Goal: Task Accomplishment & Management: Use online tool/utility

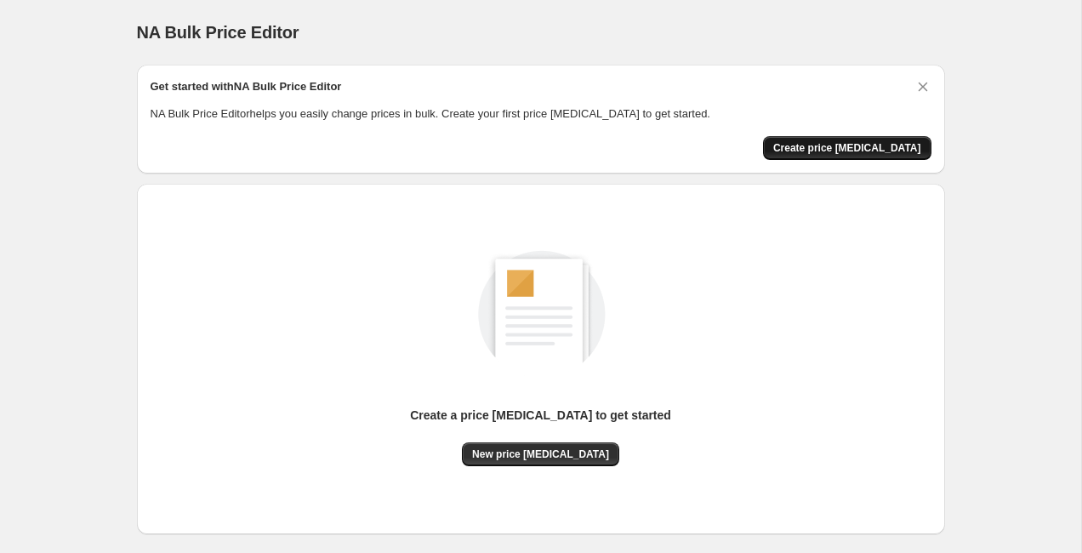
click at [825, 150] on span "Create price [MEDICAL_DATA]" at bounding box center [847, 148] width 148 height 14
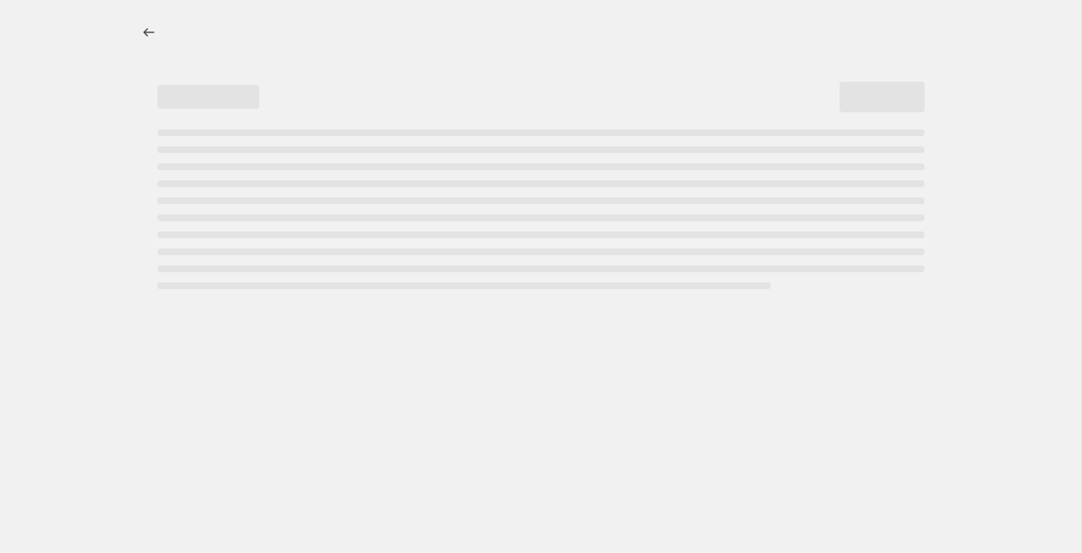
select select "percentage"
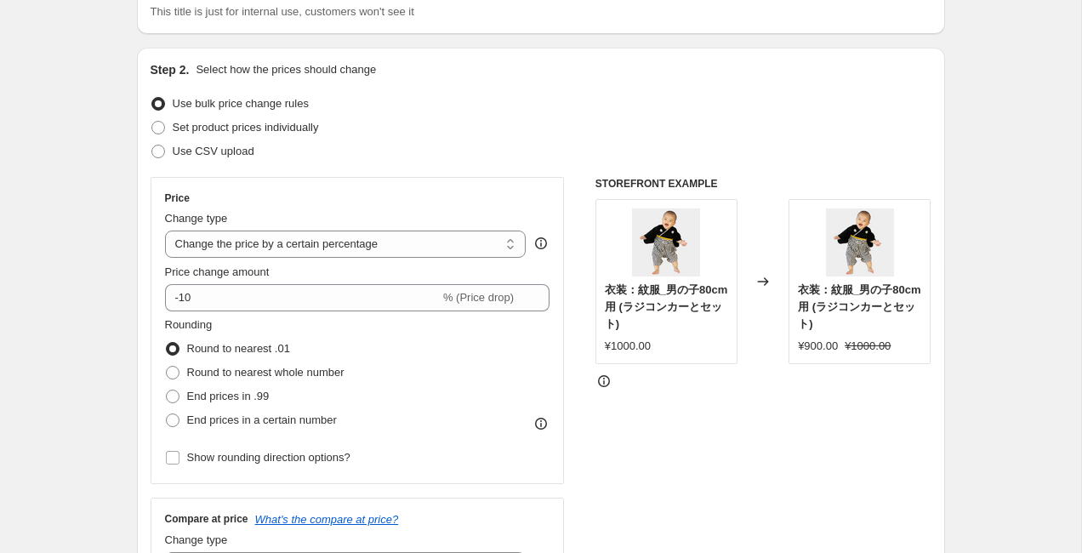
scroll to position [174, 0]
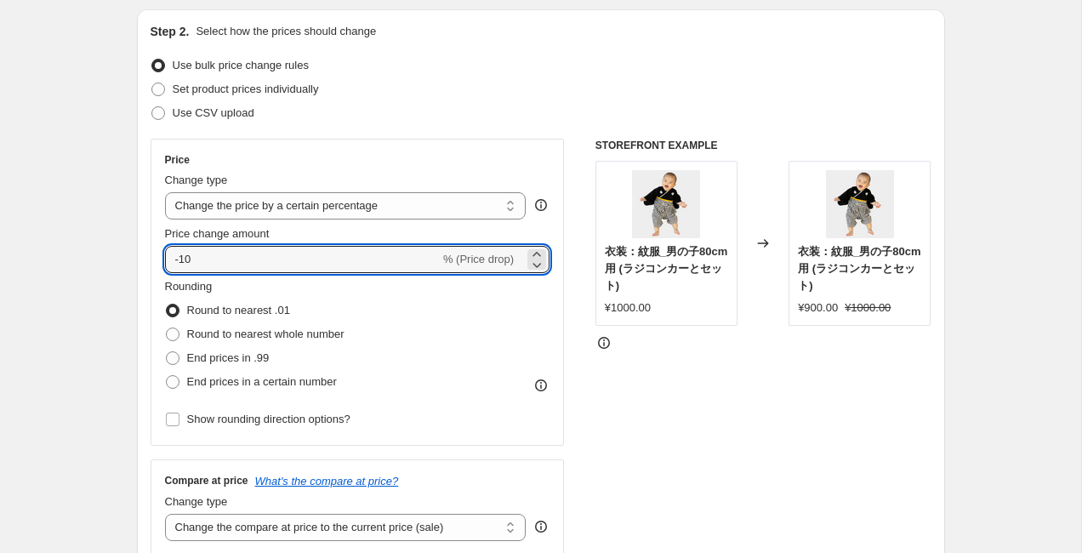
drag, startPoint x: 288, startPoint y: 254, endPoint x: 34, endPoint y: 231, distance: 254.7
type input "15"
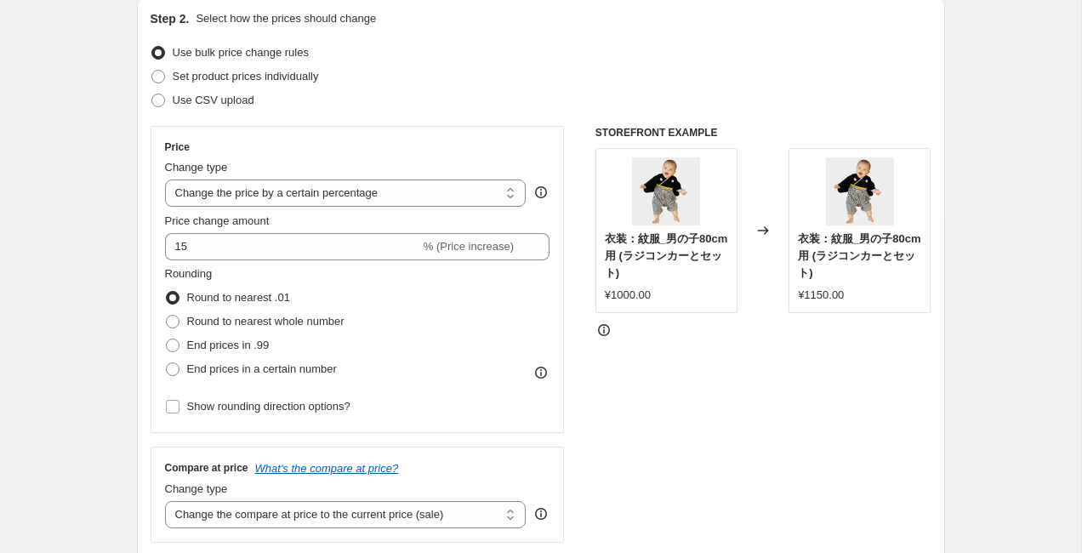
scroll to position [202, 0]
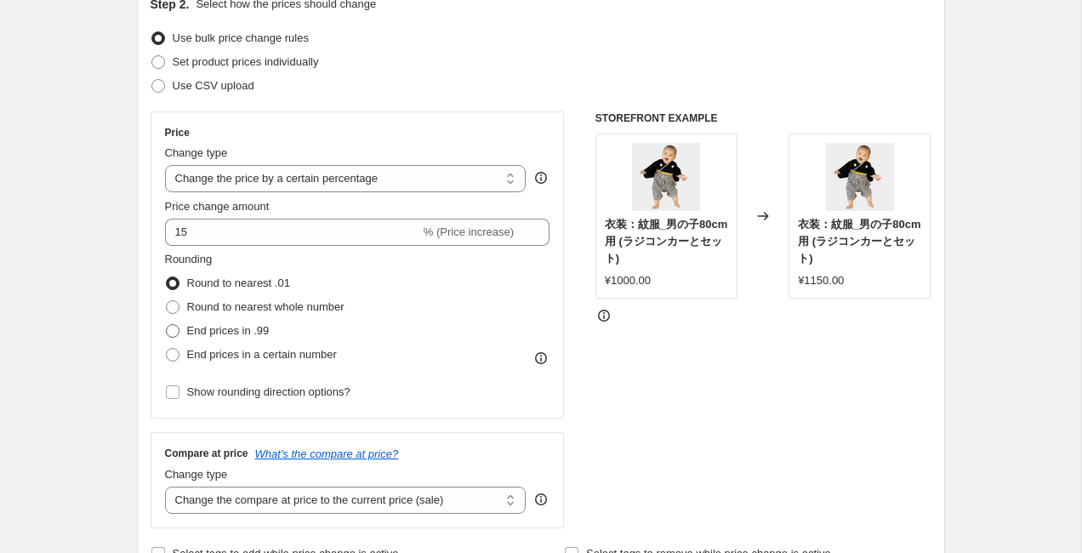
click at [172, 334] on span at bounding box center [173, 331] width 14 height 14
click at [167, 325] on input "End prices in .99" at bounding box center [166, 324] width 1 height 1
radio input "true"
click at [172, 277] on span at bounding box center [173, 284] width 14 height 14
click at [167, 277] on input "Round to nearest .01" at bounding box center [166, 277] width 1 height 1
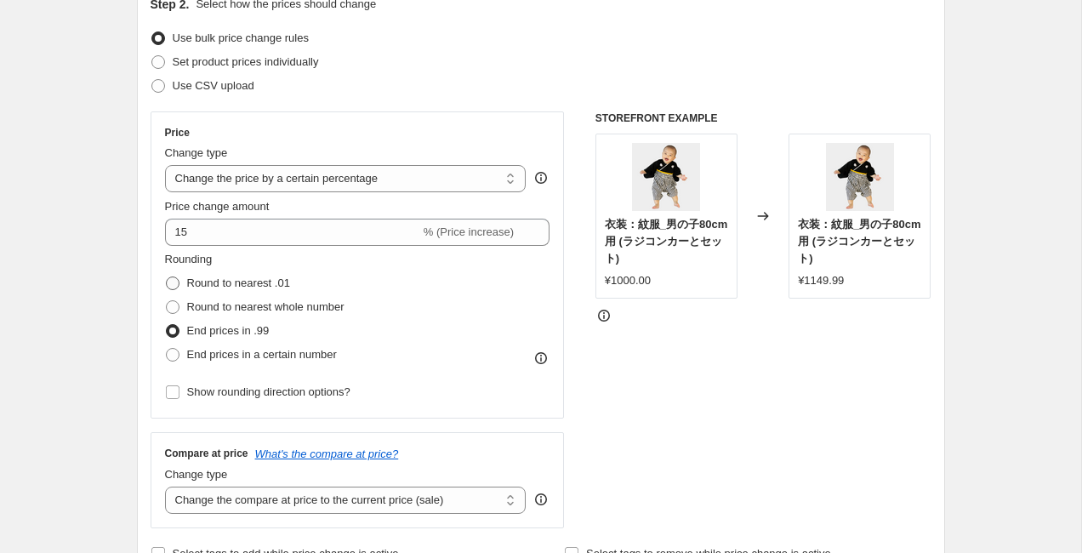
radio input "true"
click at [172, 335] on span at bounding box center [173, 331] width 14 height 14
click at [167, 325] on input "End prices in .99" at bounding box center [166, 324] width 1 height 1
radio input "true"
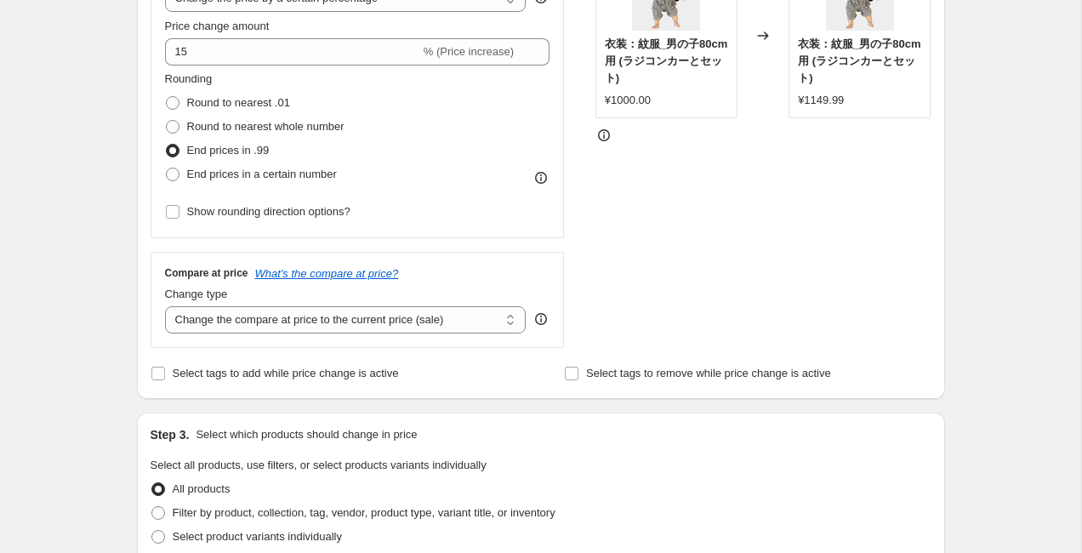
scroll to position [386, 0]
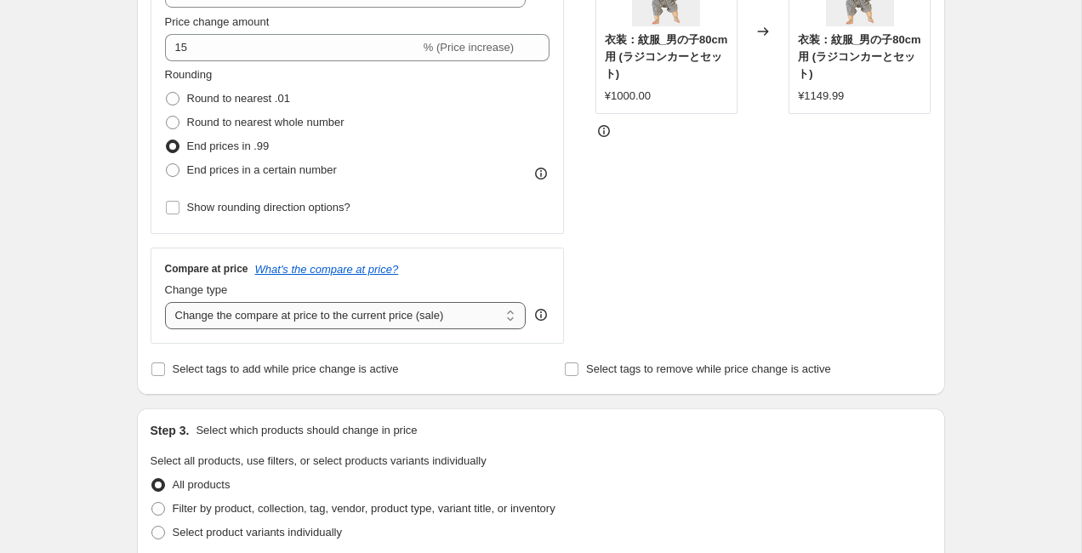
click at [216, 317] on select "Change the compare at price to the current price (sale) Change the compare at p…" at bounding box center [346, 315] width 362 height 27
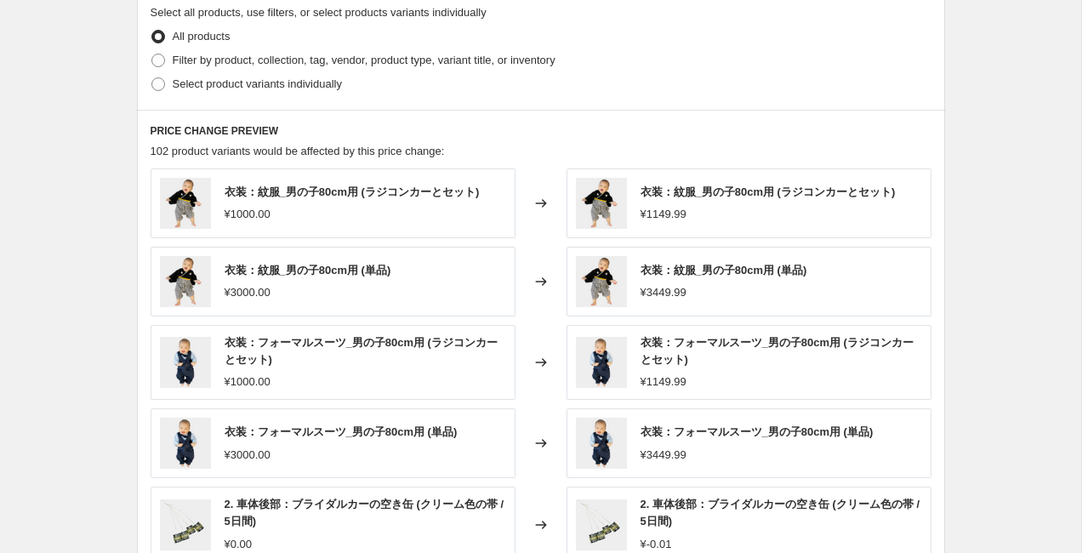
scroll to position [838, 0]
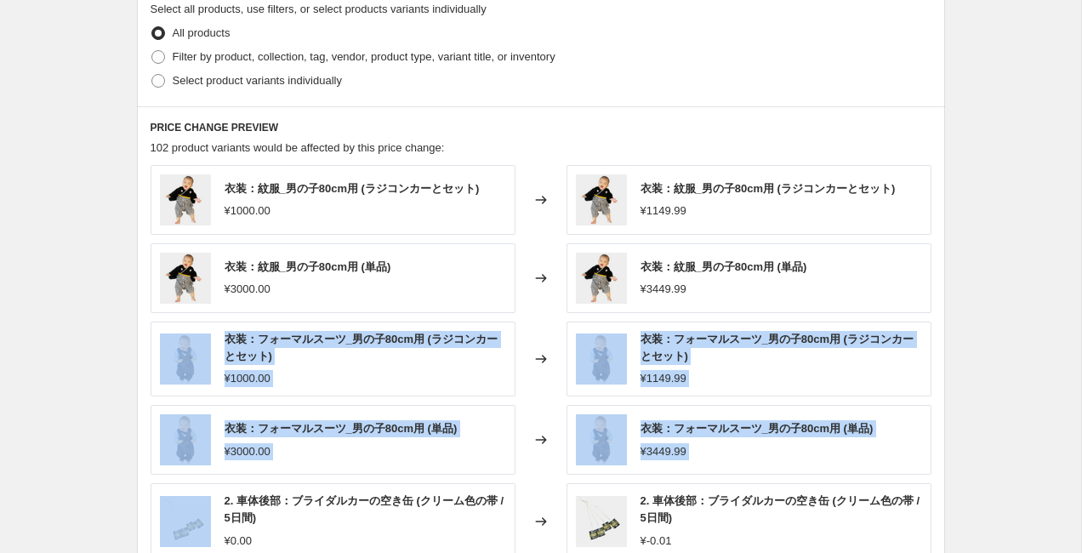
drag, startPoint x: 112, startPoint y: 351, endPoint x: 117, endPoint y: 549, distance: 198.3
click at [117, 488] on div "Create new price [MEDICAL_DATA]. This page is ready Create new price [MEDICAL_D…" at bounding box center [540, 18] width 1081 height 1712
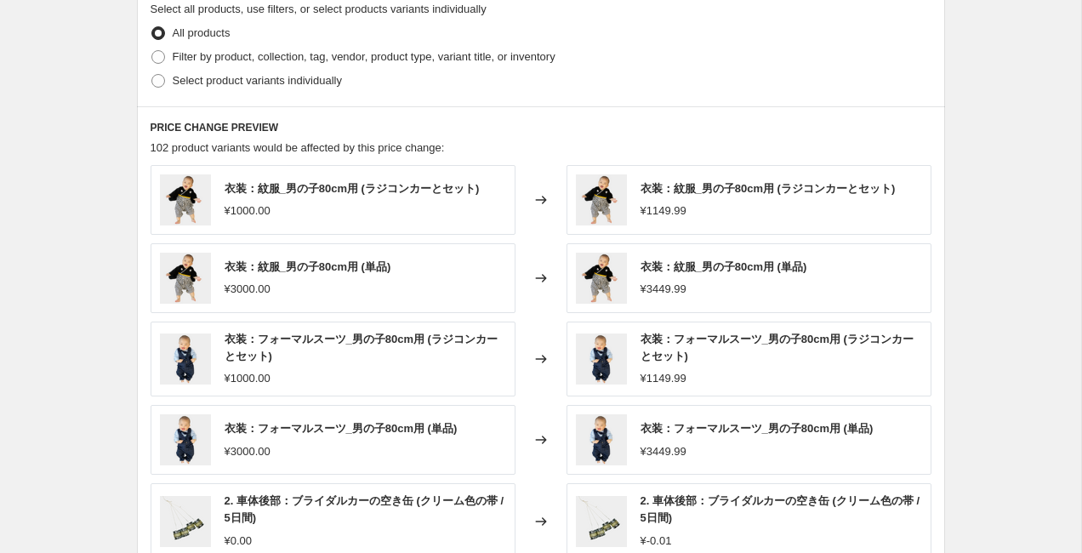
click at [137, 421] on div "PRICE CHANGE PREVIEW 102 product variants would be affected by this price chang…" at bounding box center [541, 358] width 808 height 504
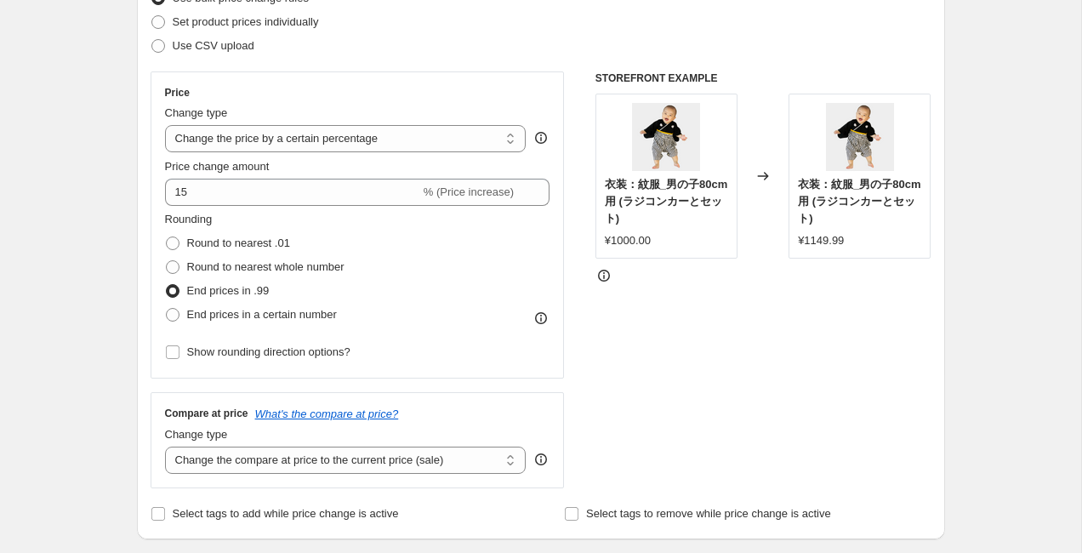
scroll to position [234, 0]
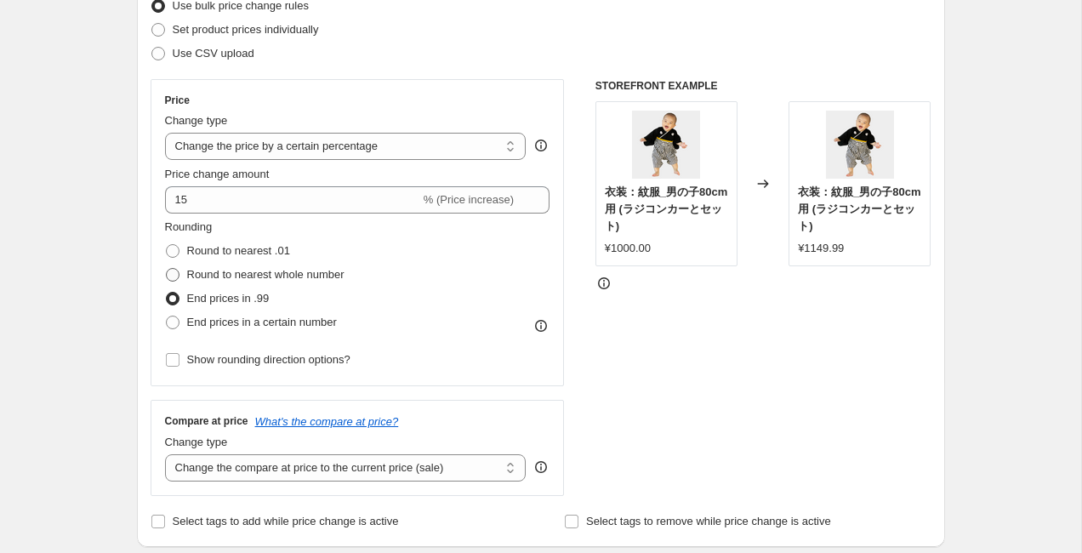
click at [175, 278] on span at bounding box center [173, 275] width 14 height 14
click at [167, 269] on input "Round to nearest whole number" at bounding box center [166, 268] width 1 height 1
radio input "true"
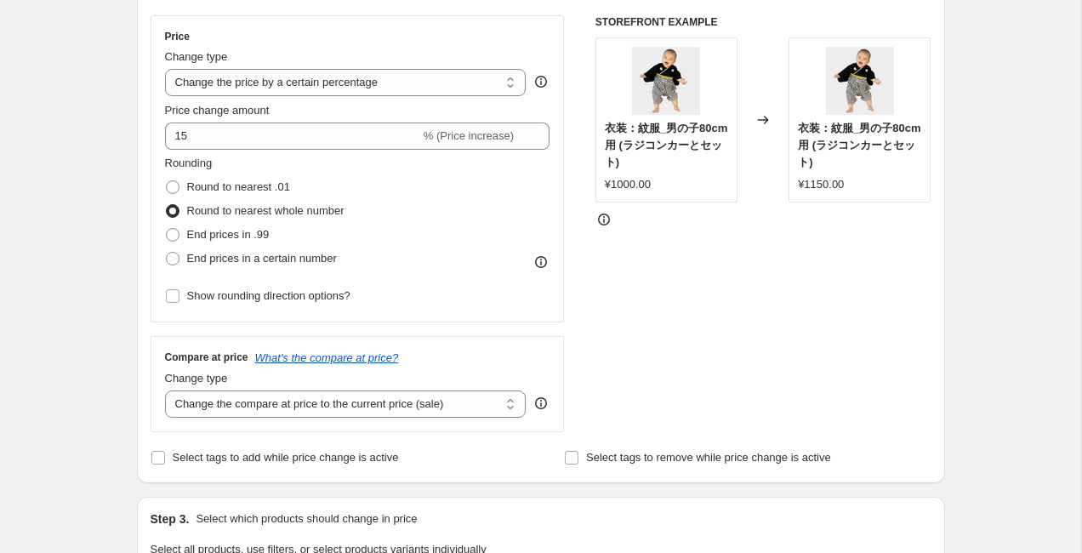
scroll to position [275, 0]
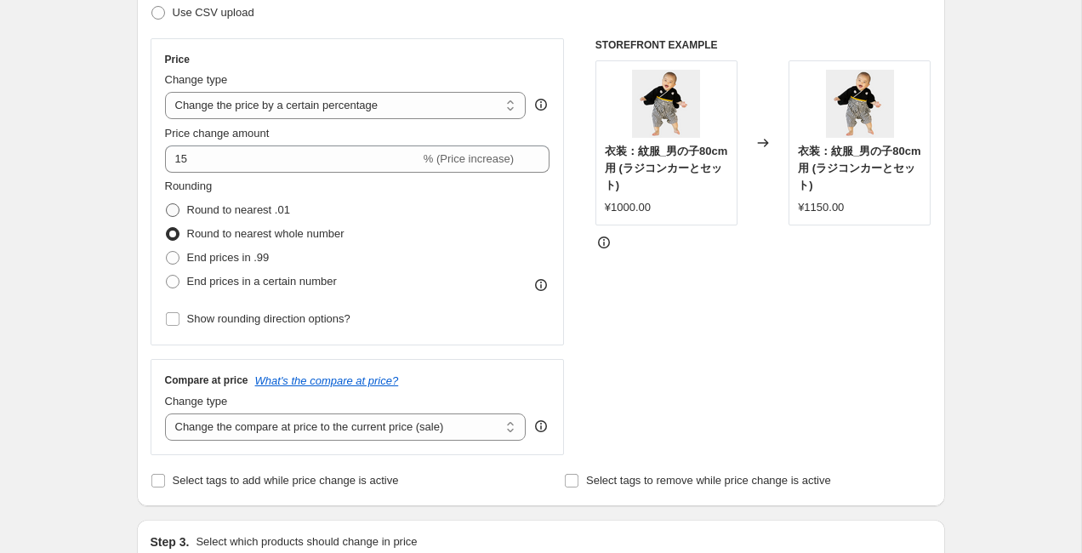
click at [179, 209] on span at bounding box center [172, 209] width 15 height 15
click at [167, 204] on input "Round to nearest .01" at bounding box center [166, 203] width 1 height 1
radio input "true"
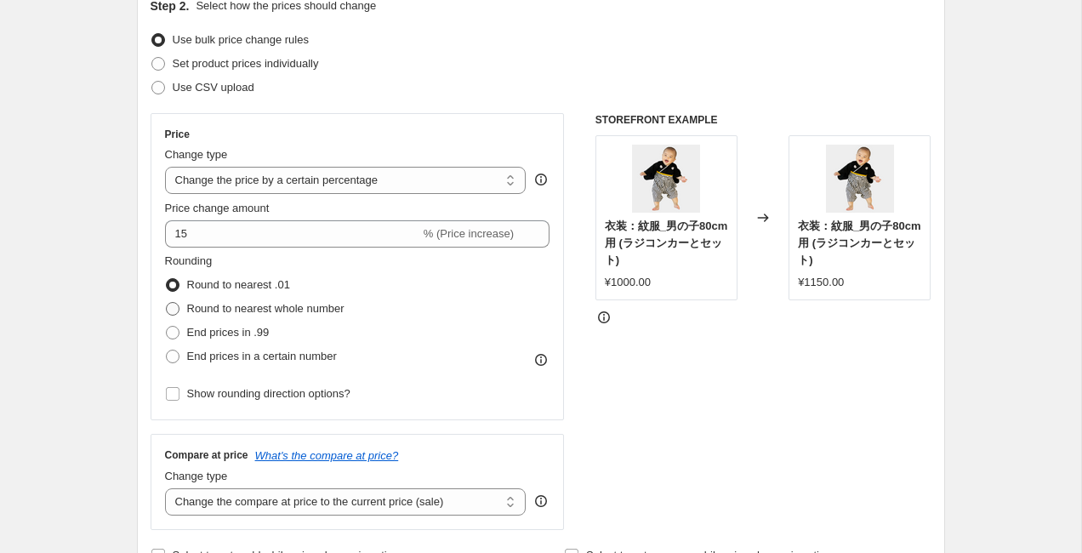
click at [172, 312] on span at bounding box center [173, 309] width 14 height 14
click at [167, 303] on input "Round to nearest whole number" at bounding box center [166, 302] width 1 height 1
radio input "true"
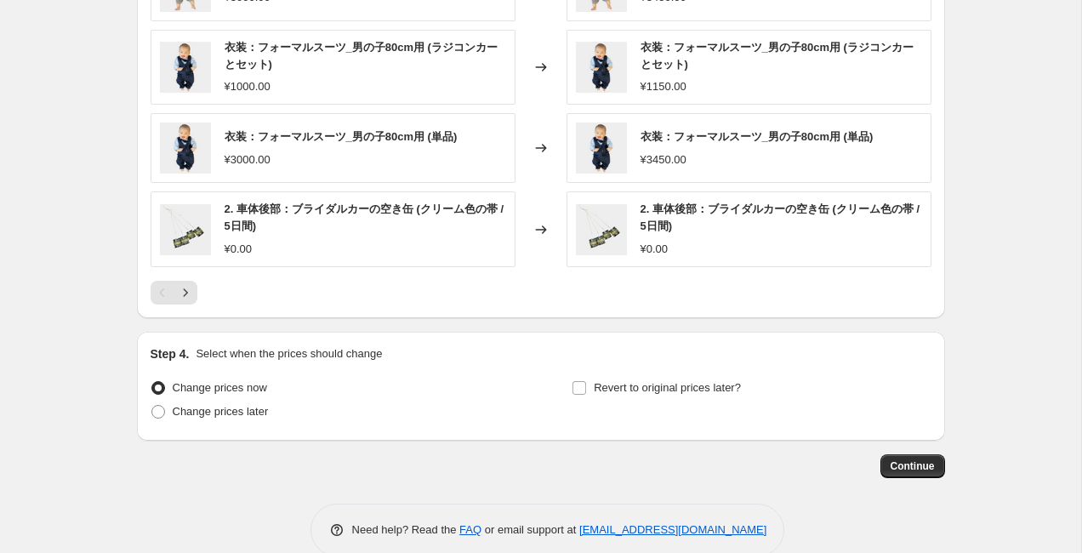
scroll to position [1159, 0]
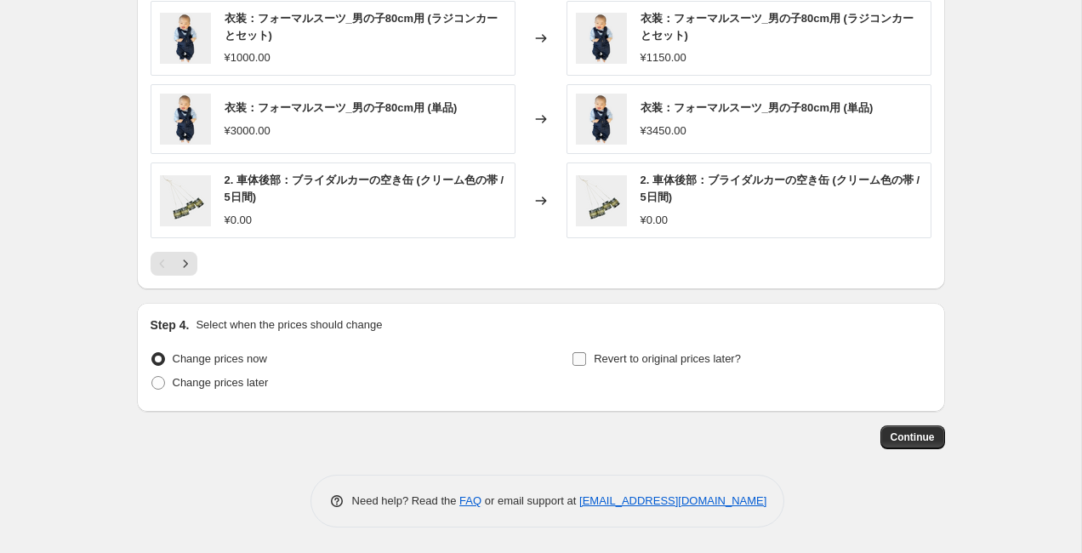
click at [574, 363] on input "Revert to original prices later?" at bounding box center [580, 359] width 14 height 14
checkbox input "true"
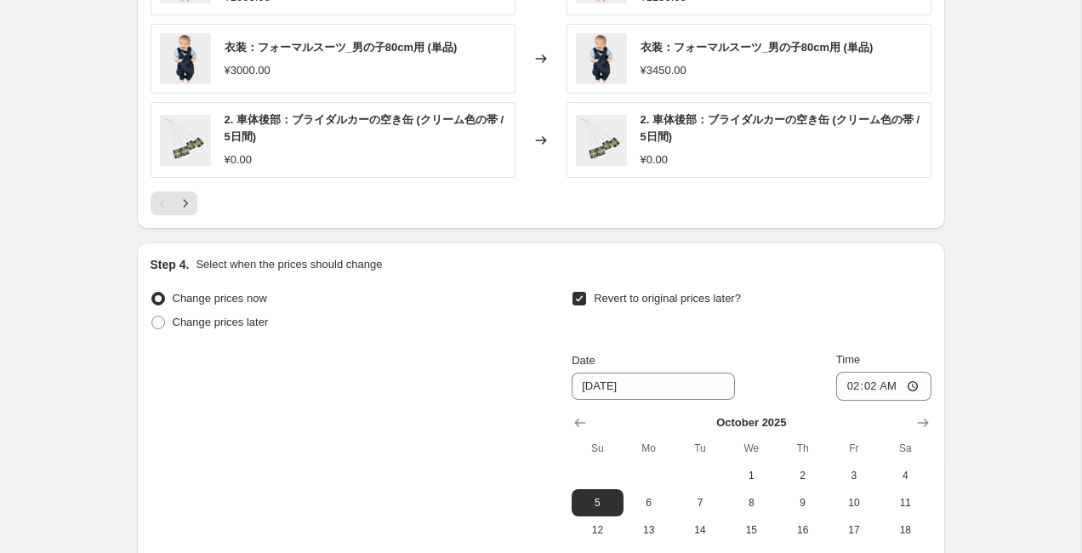
scroll to position [1228, 0]
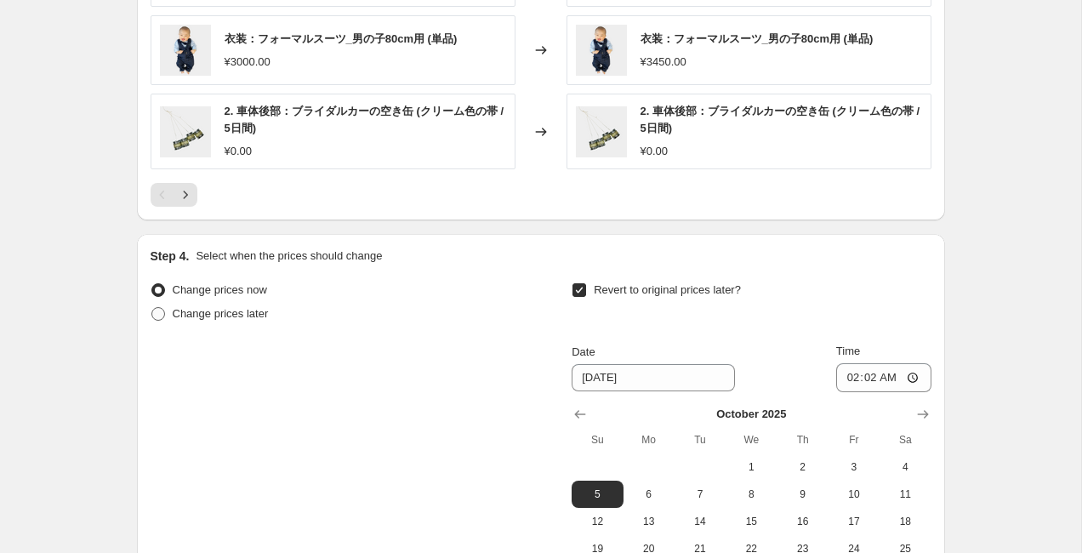
click at [156, 315] on span at bounding box center [158, 314] width 14 height 14
click at [152, 308] on input "Change prices later" at bounding box center [151, 307] width 1 height 1
radio input "true"
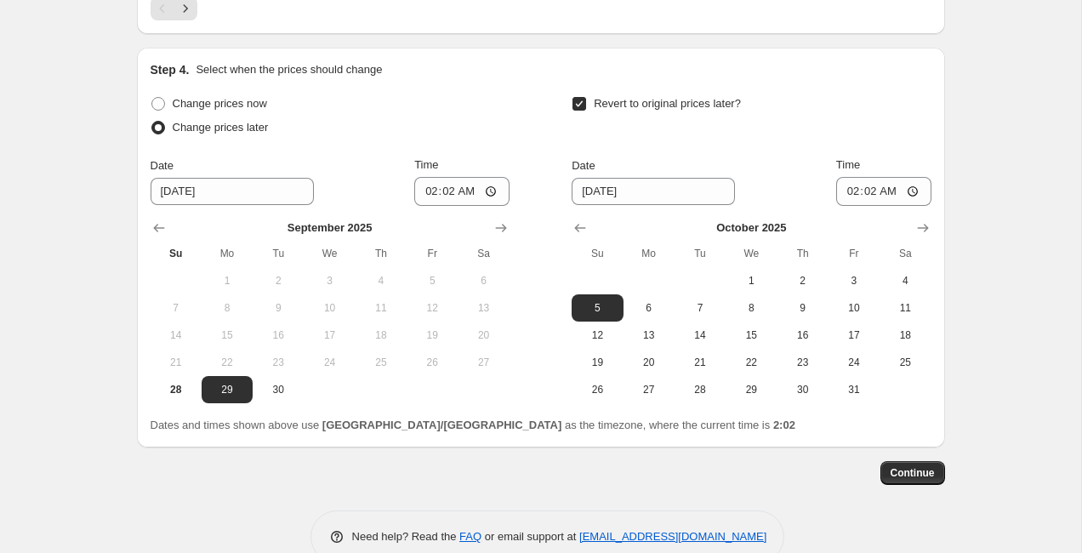
scroll to position [1413, 0]
click at [184, 112] on label "Change prices now" at bounding box center [209, 105] width 117 height 24
click at [152, 99] on input "Change prices now" at bounding box center [151, 98] width 1 height 1
radio input "true"
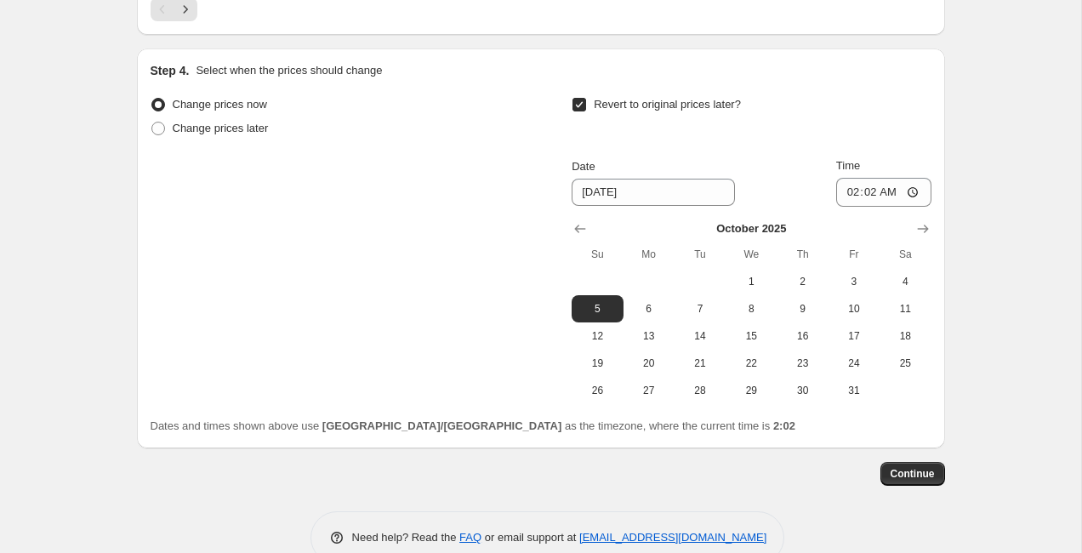
click at [571, 96] on div "Change prices now Change prices later Revert to original prices later? Date [DA…" at bounding box center [541, 248] width 781 height 311
click at [575, 106] on input "Revert to original prices later?" at bounding box center [580, 105] width 14 height 14
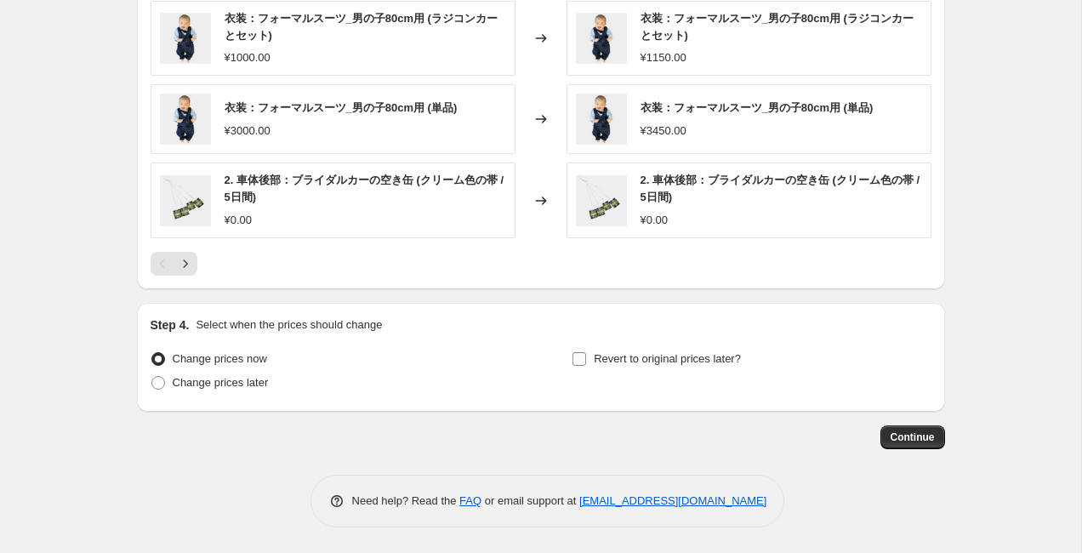
click at [591, 360] on label "Revert to original prices later?" at bounding box center [656, 359] width 169 height 24
click at [586, 360] on input "Revert to original prices later?" at bounding box center [580, 359] width 14 height 14
checkbox input "true"
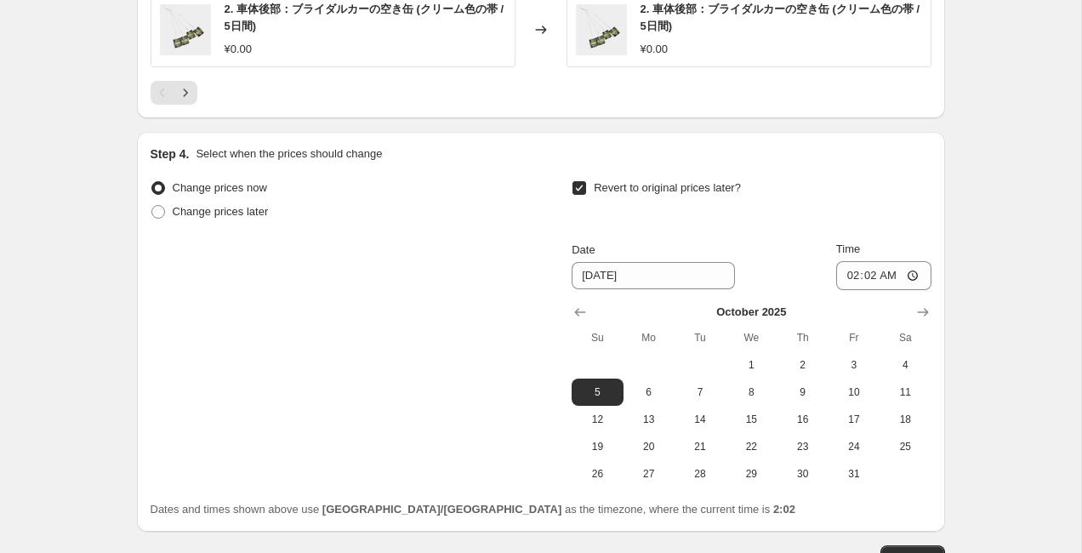
scroll to position [1450, 0]
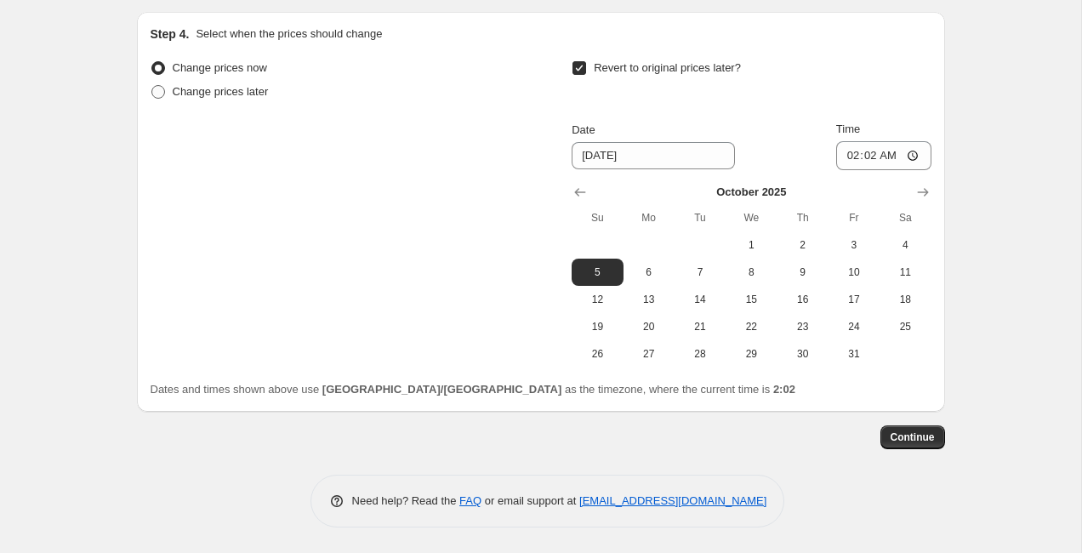
click at [166, 94] on label "Change prices later" at bounding box center [210, 92] width 118 height 24
click at [152, 86] on input "Change prices later" at bounding box center [151, 85] width 1 height 1
radio input "true"
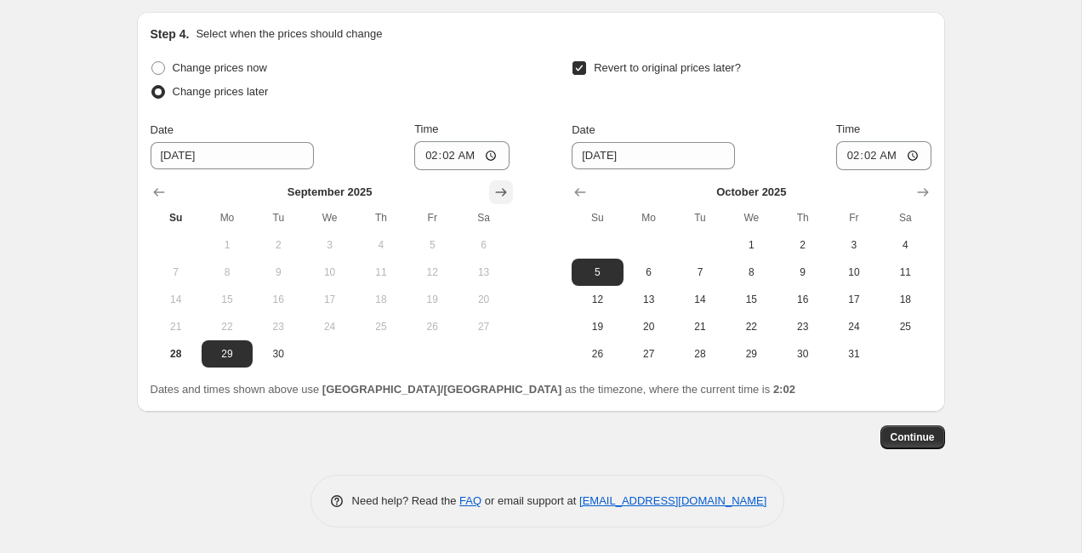
click at [505, 188] on icon "Show next month, October 2025" at bounding box center [501, 192] width 17 height 17
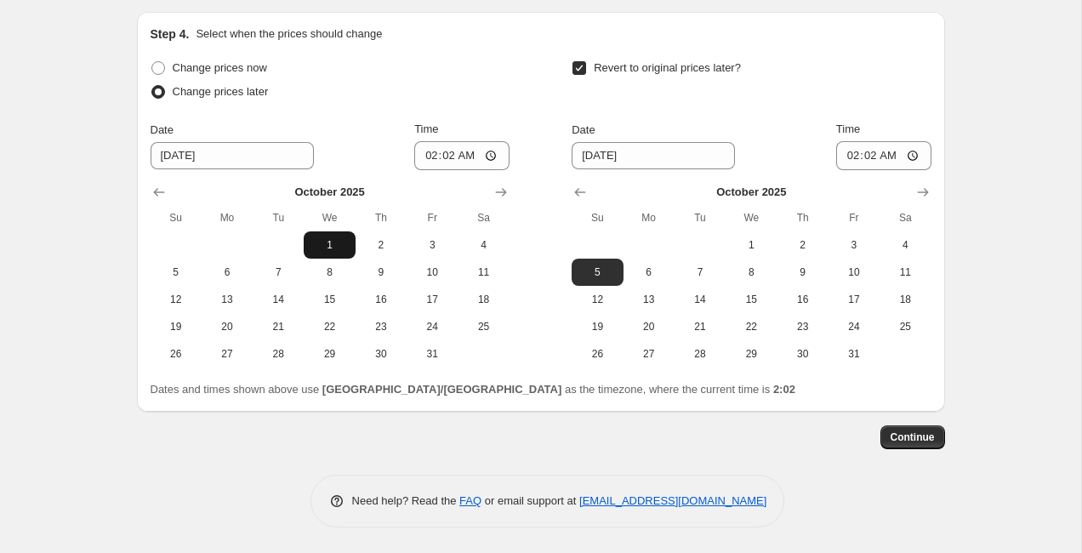
click at [328, 246] on span "1" at bounding box center [329, 245] width 37 height 14
click at [419, 348] on span "31" at bounding box center [432, 354] width 37 height 14
click at [323, 241] on span "1" at bounding box center [329, 245] width 37 height 14
type input "[DATE]"
click at [846, 345] on button "31" at bounding box center [854, 353] width 51 height 27
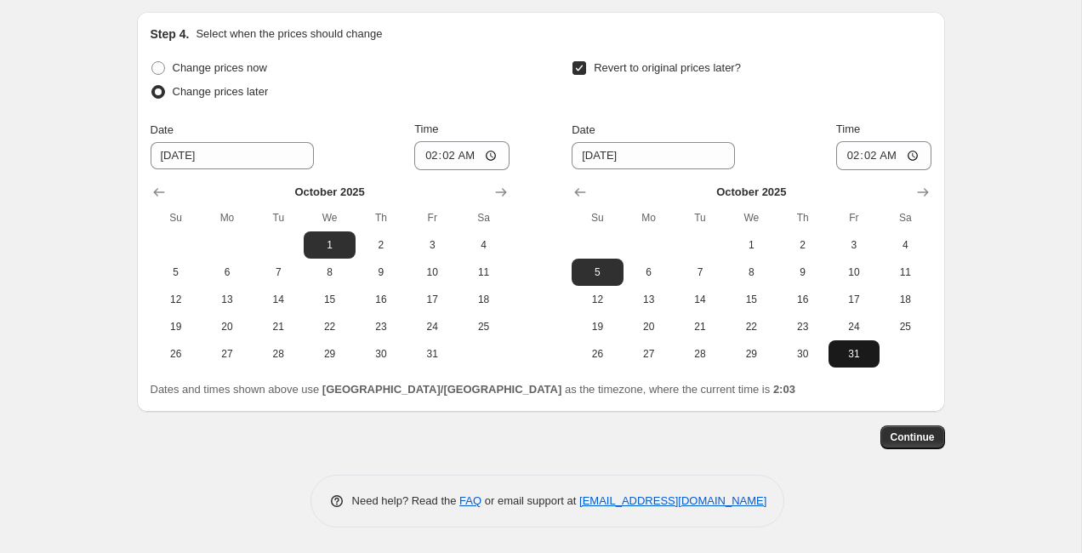
type input "[DATE]"
click at [884, 443] on button "Continue" at bounding box center [913, 437] width 65 height 24
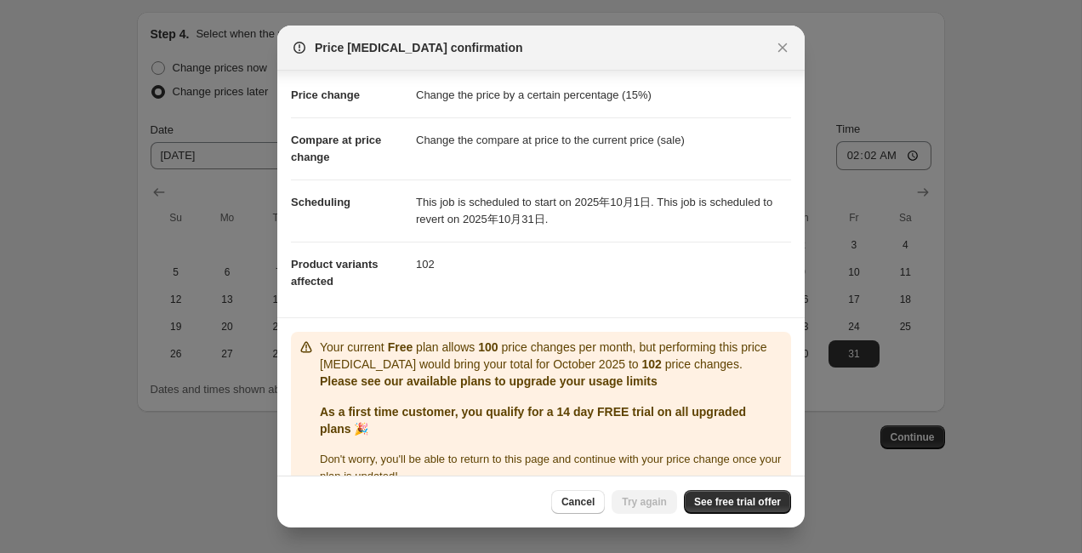
scroll to position [58, 0]
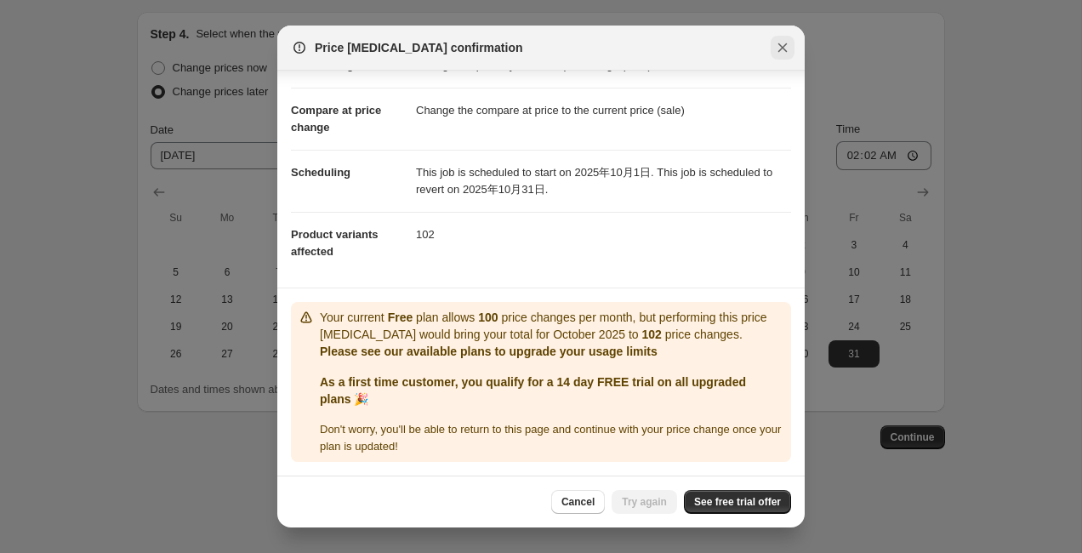
click at [781, 42] on icon "Close" at bounding box center [782, 47] width 17 height 17
